Goal: Transaction & Acquisition: Download file/media

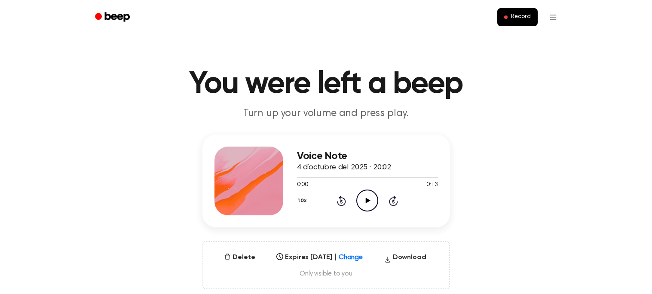
click at [366, 200] on icon at bounding box center [368, 201] width 5 height 6
click at [368, 197] on icon "Pause Audio" at bounding box center [367, 200] width 22 height 22
click at [372, 201] on icon "Play Audio" at bounding box center [367, 200] width 22 height 22
click at [325, 176] on div at bounding box center [367, 177] width 141 height 7
click at [341, 201] on icon at bounding box center [341, 201] width 2 height 3
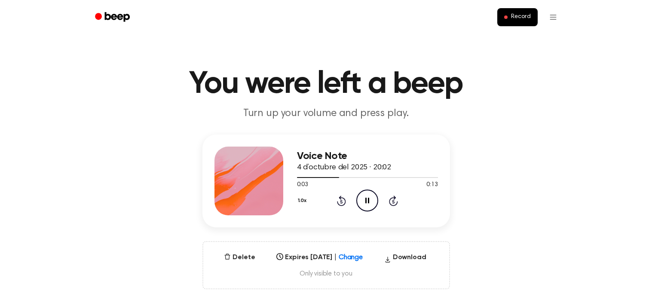
click at [351, 202] on div "1.0x Rewind 5 seconds Pause Audio Skip 5 seconds" at bounding box center [367, 200] width 141 height 22
click at [364, 201] on icon "Pause Audio" at bounding box center [367, 200] width 22 height 22
click at [361, 199] on icon "Play Audio" at bounding box center [367, 200] width 22 height 22
click at [368, 206] on icon "Play Audio" at bounding box center [367, 200] width 22 height 22
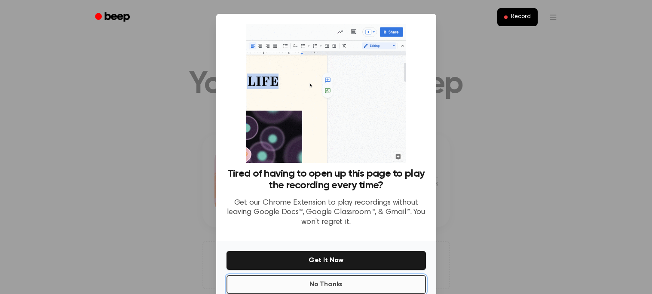
click at [391, 280] on button "No Thanks" at bounding box center [325, 284] width 199 height 19
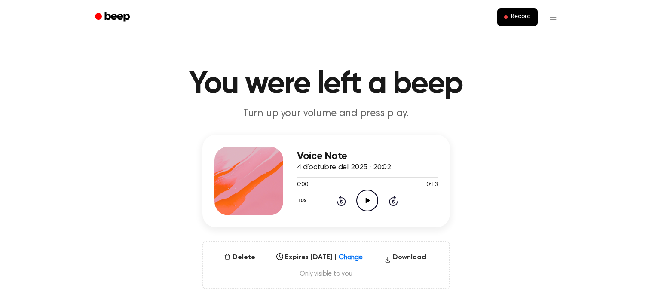
click at [363, 204] on icon "Play Audio" at bounding box center [367, 200] width 22 height 22
click at [326, 178] on div at bounding box center [367, 177] width 141 height 7
click at [359, 199] on icon "Pause Audio" at bounding box center [367, 200] width 22 height 22
click at [367, 197] on icon "Play Audio" at bounding box center [367, 200] width 22 height 22
click at [368, 199] on icon at bounding box center [367, 201] width 4 height 6
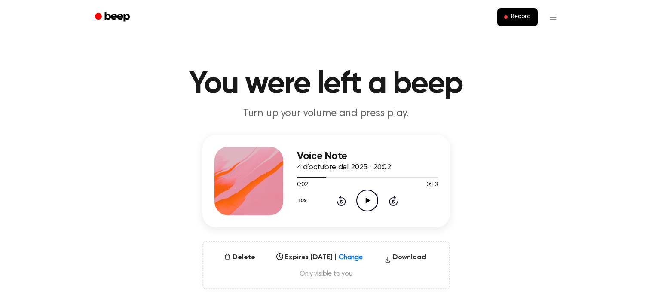
click at [373, 202] on icon "Play Audio" at bounding box center [367, 200] width 22 height 22
click at [393, 201] on icon at bounding box center [393, 201] width 2 height 3
click at [331, 176] on div at bounding box center [367, 177] width 141 height 7
click at [360, 198] on icon "Pause Audio" at bounding box center [367, 200] width 22 height 22
click at [363, 206] on icon "Play Audio" at bounding box center [367, 200] width 22 height 22
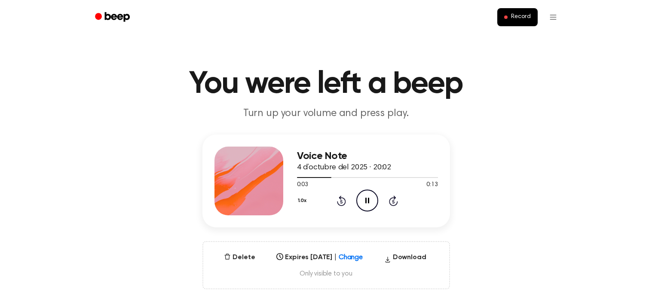
click at [361, 209] on circle at bounding box center [367, 200] width 21 height 21
click at [370, 206] on icon "Play Audio" at bounding box center [367, 200] width 22 height 22
click at [372, 202] on icon "Pause Audio" at bounding box center [367, 200] width 22 height 22
click at [369, 204] on icon "Play Audio" at bounding box center [367, 200] width 22 height 22
click at [344, 201] on icon at bounding box center [341, 200] width 9 height 10
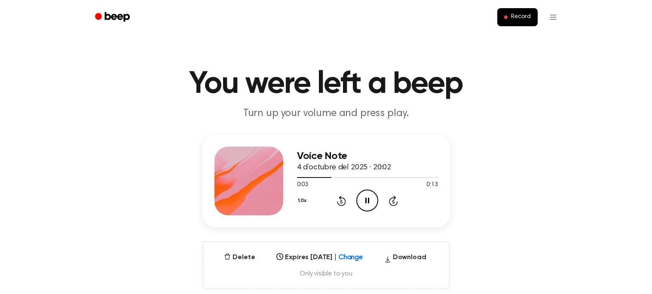
click at [341, 201] on icon at bounding box center [341, 201] width 2 height 3
click at [342, 205] on icon at bounding box center [341, 200] width 9 height 10
click at [346, 177] on div at bounding box center [367, 177] width 141 height 1
click at [343, 195] on icon "Rewind 5 seconds" at bounding box center [340, 200] width 9 height 11
click at [299, 179] on div at bounding box center [367, 177] width 141 height 7
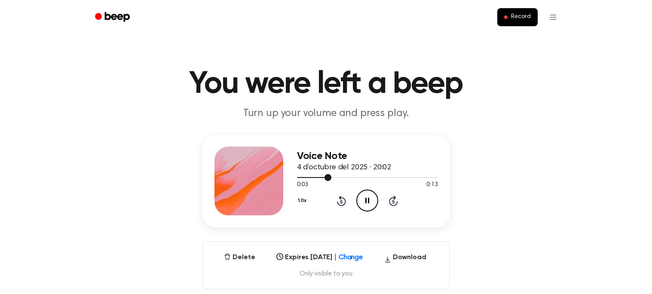
click at [299, 179] on div at bounding box center [367, 177] width 141 height 7
drag, startPoint x: 327, startPoint y: 178, endPoint x: 312, endPoint y: 181, distance: 14.8
click at [312, 181] on div "0:03 0:13 Your browser does not support the [object Object] element." at bounding box center [367, 182] width 141 height 16
click at [370, 200] on icon "Pause Audio" at bounding box center [367, 200] width 22 height 22
click at [370, 200] on icon "Play Audio" at bounding box center [367, 200] width 22 height 22
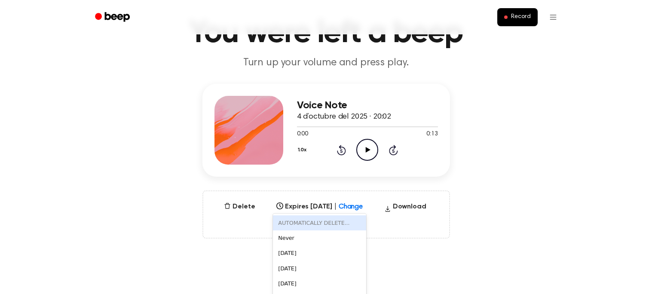
scroll to position [67, 0]
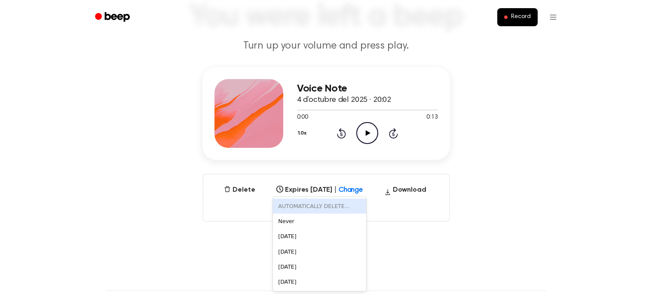
click at [306, 265] on div "[DATE]" at bounding box center [319, 266] width 93 height 15
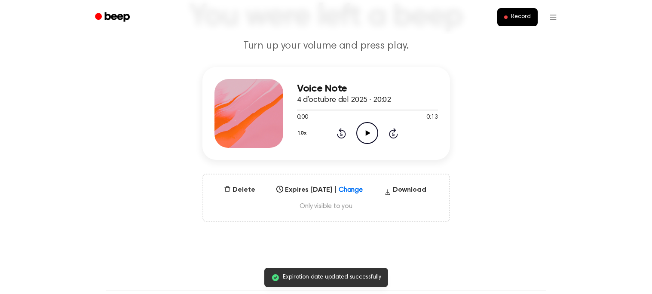
click at [368, 132] on icon at bounding box center [368, 133] width 5 height 6
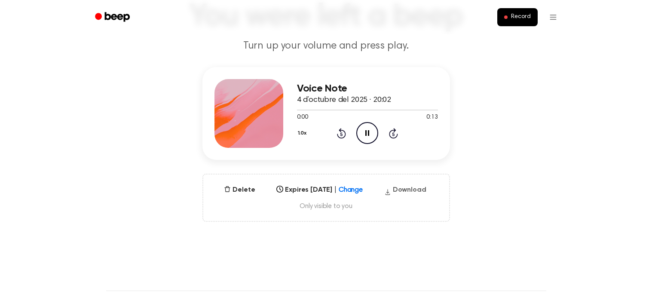
click at [418, 189] on button "Download" at bounding box center [405, 192] width 49 height 14
click at [452, 247] on main "You were left a beep Turn up your volume and press play. Voice Note 4 d’octubre…" at bounding box center [326, 208] width 652 height 551
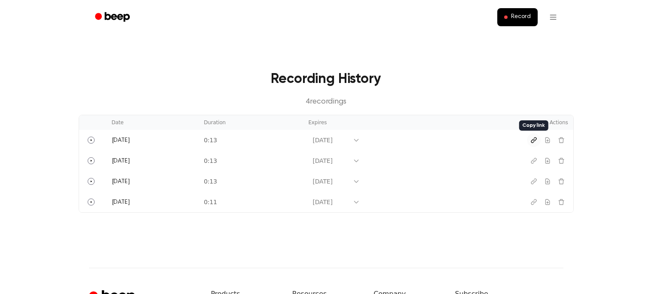
click at [532, 140] on icon "Copy link" at bounding box center [533, 139] width 5 height 5
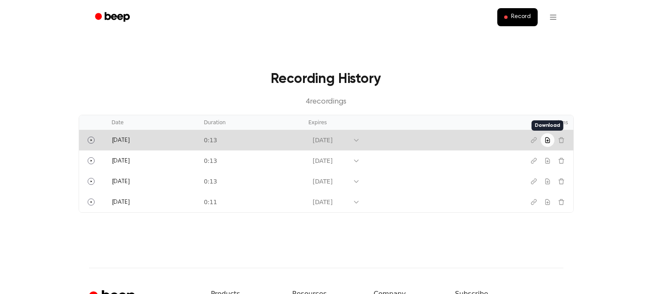
click at [546, 138] on icon "Download recording" at bounding box center [547, 140] width 7 height 7
click at [547, 140] on icon "Download recording" at bounding box center [547, 139] width 4 height 5
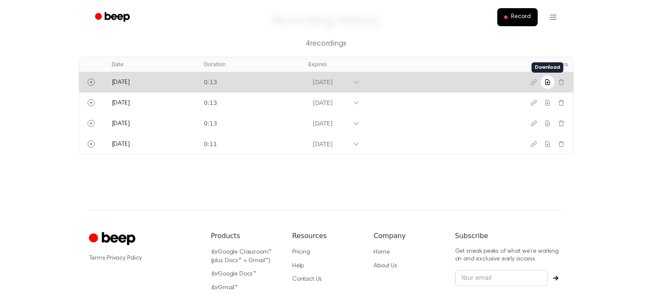
scroll to position [45, 0]
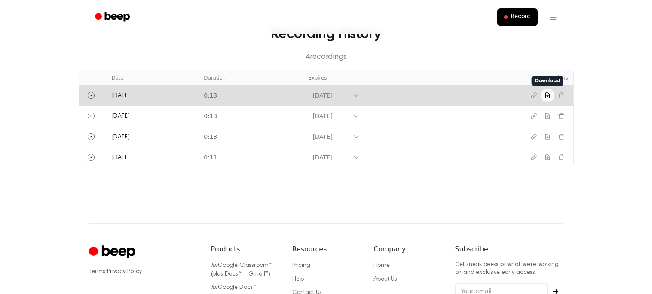
click at [357, 96] on td "Apr 4, 2026" at bounding box center [403, 95] width 201 height 21
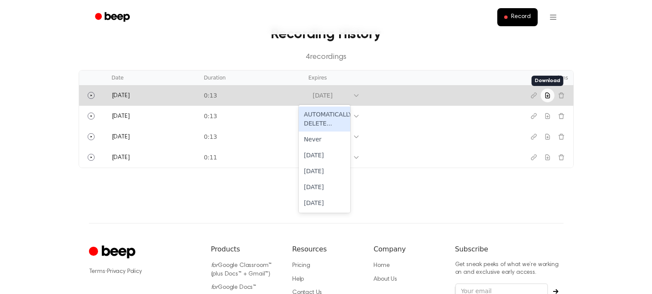
click at [332, 188] on div "[DATE]" at bounding box center [325, 187] width 52 height 16
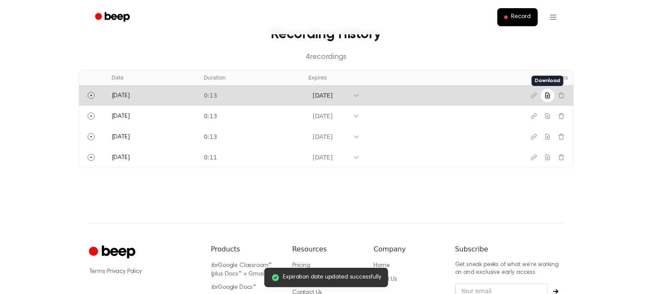
click at [548, 95] on icon "Download recording" at bounding box center [547, 95] width 7 height 7
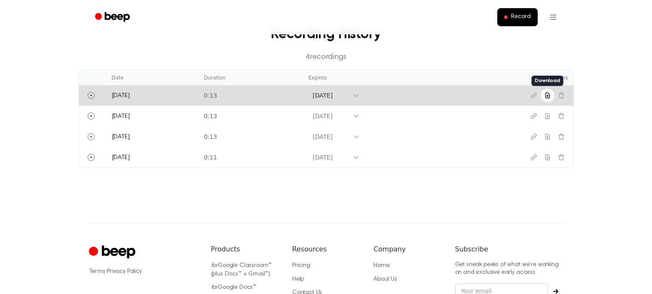
click at [546, 95] on icon "Download recording" at bounding box center [547, 95] width 7 height 7
click at [533, 95] on icon "Copy link" at bounding box center [533, 95] width 7 height 7
click at [546, 95] on icon "Download recording" at bounding box center [547, 95] width 7 height 7
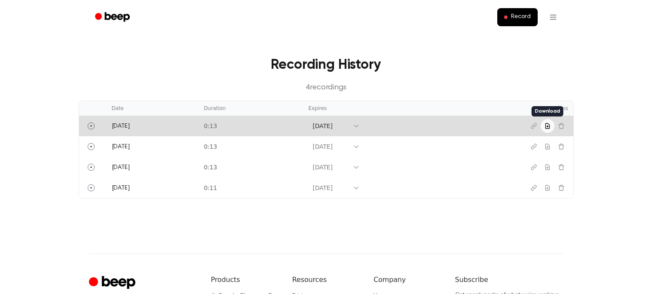
scroll to position [0, 0]
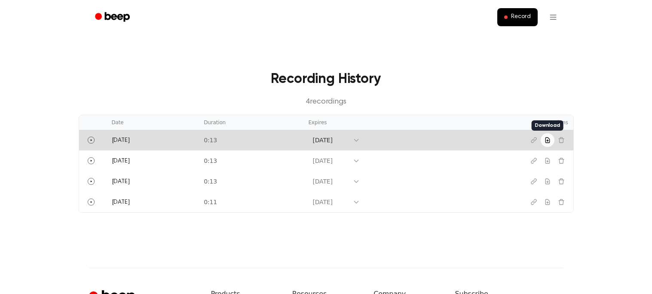
click at [176, 210] on td "Today" at bounding box center [153, 202] width 92 height 21
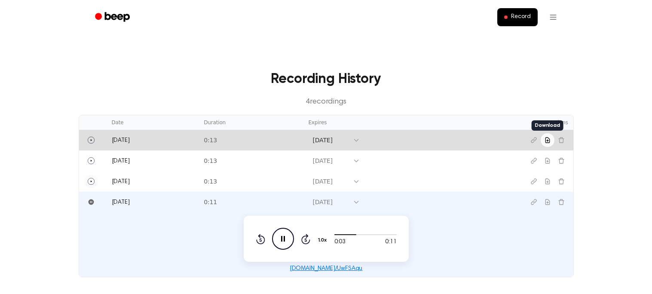
click at [96, 184] on button "Play" at bounding box center [91, 181] width 14 height 14
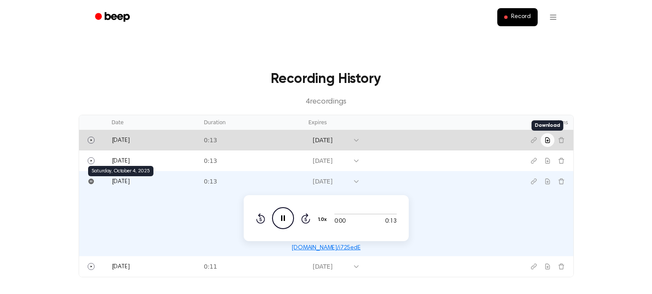
click at [124, 183] on span "Today" at bounding box center [121, 182] width 18 height 6
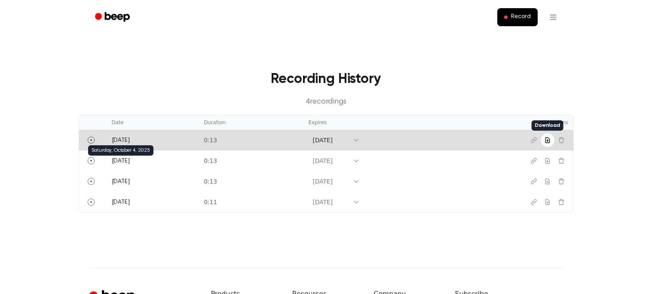
click at [124, 163] on span "[DATE]" at bounding box center [121, 161] width 18 height 6
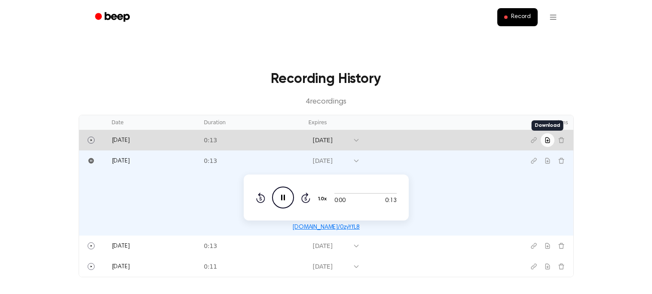
click at [137, 168] on td "[DATE]" at bounding box center [153, 160] width 92 height 21
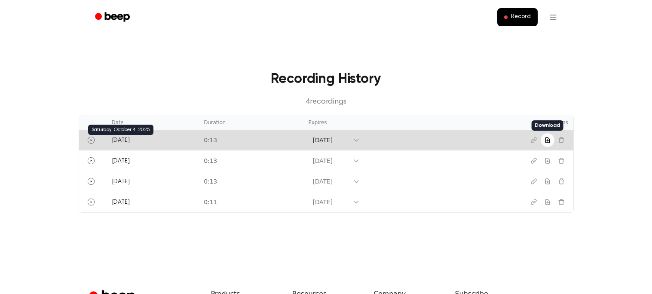
click at [125, 140] on span "[DATE]" at bounding box center [121, 140] width 18 height 6
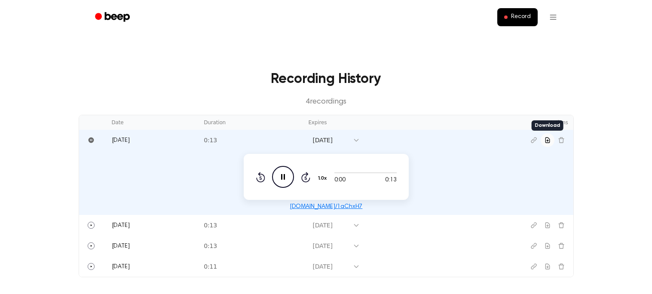
click at [159, 90] on div "Recording History 4 recording s" at bounding box center [326, 88] width 495 height 39
click at [122, 140] on span "[DATE]" at bounding box center [121, 140] width 18 height 6
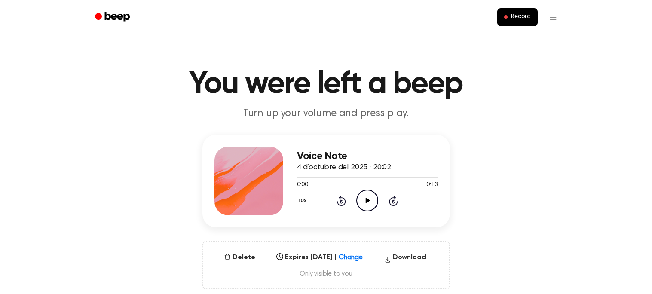
click at [369, 202] on icon "Play Audio" at bounding box center [367, 200] width 22 height 22
click at [340, 203] on icon "Rewind 5 seconds" at bounding box center [340, 200] width 9 height 11
click at [302, 179] on div at bounding box center [367, 177] width 141 height 7
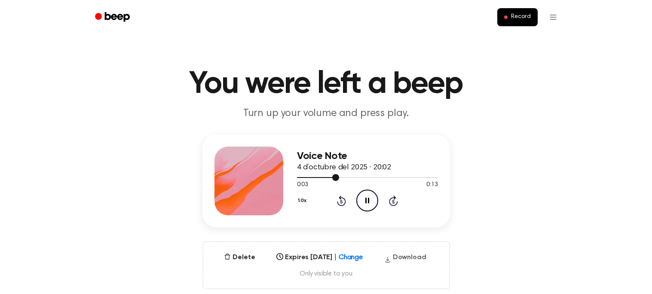
click at [390, 261] on icon "button" at bounding box center [387, 259] width 7 height 13
click at [367, 204] on icon "Play Audio" at bounding box center [367, 200] width 22 height 22
